Goal: Task Accomplishment & Management: Manage account settings

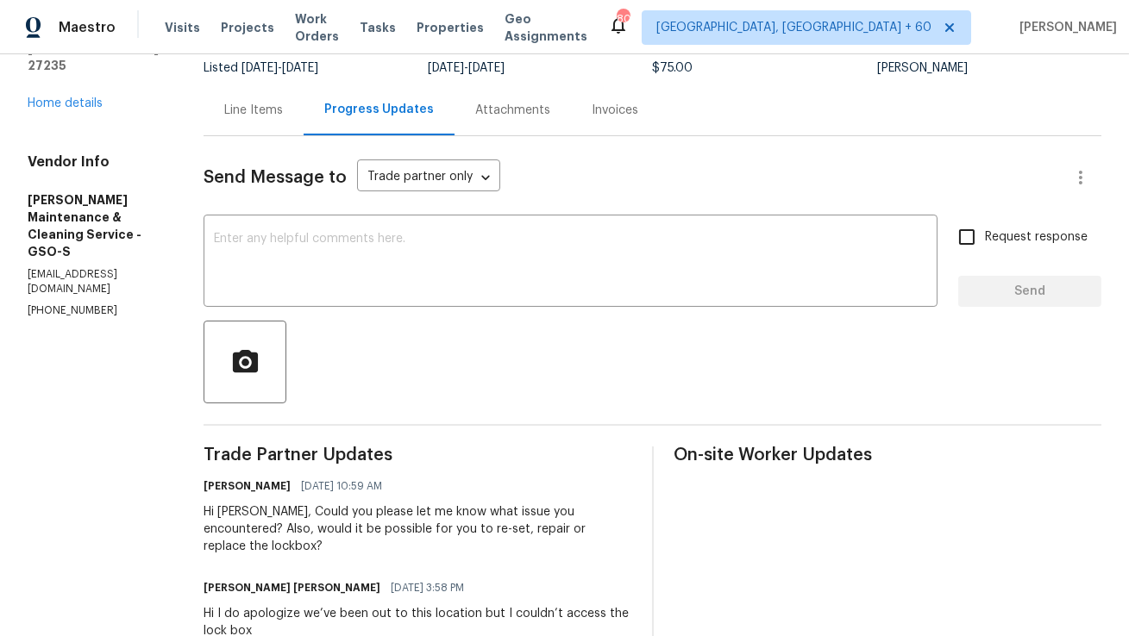
scroll to position [167, 0]
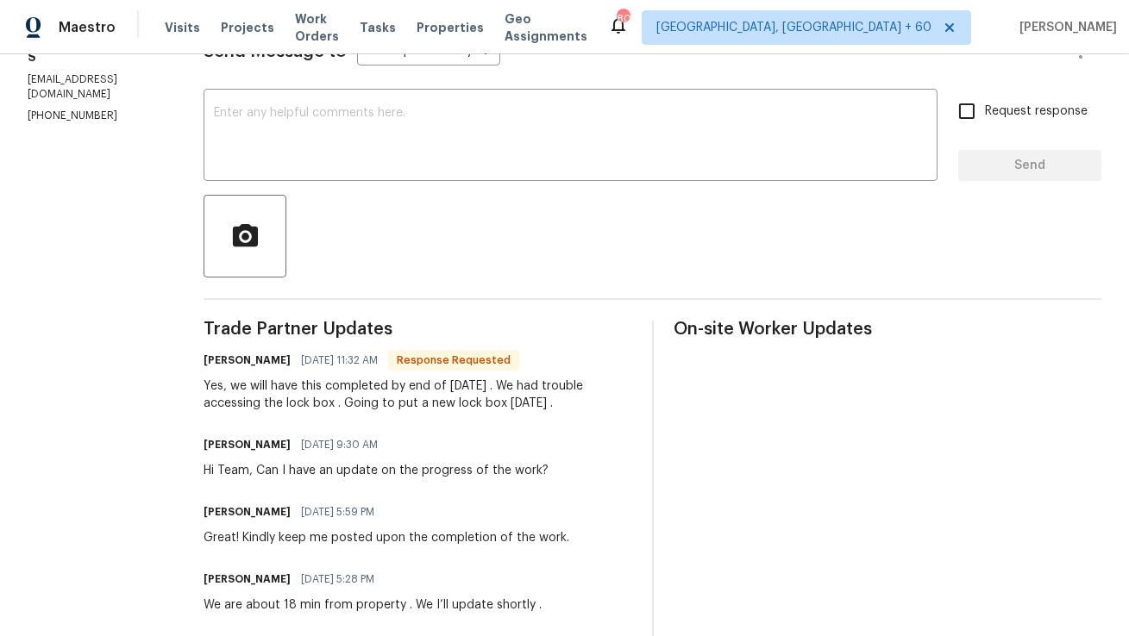
scroll to position [266, 0]
